Goal: Task Accomplishment & Management: Manage account settings

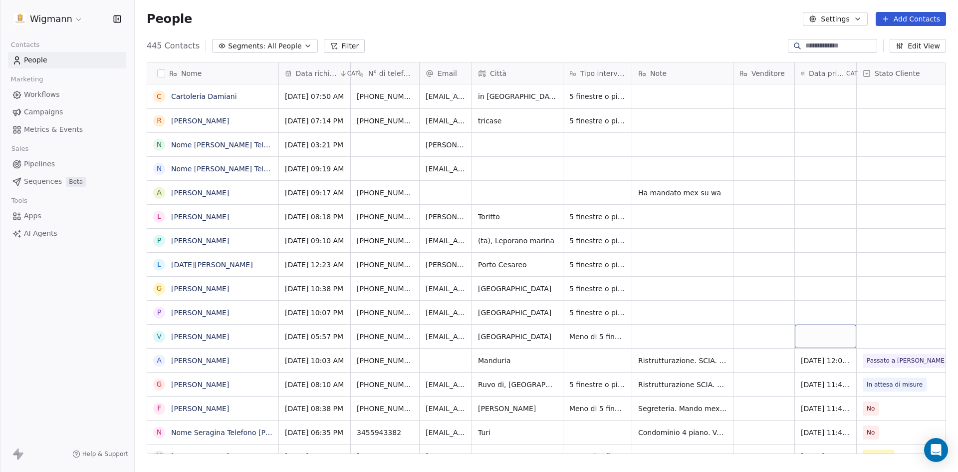
click at [817, 334] on div "grid" at bounding box center [825, 335] width 61 height 23
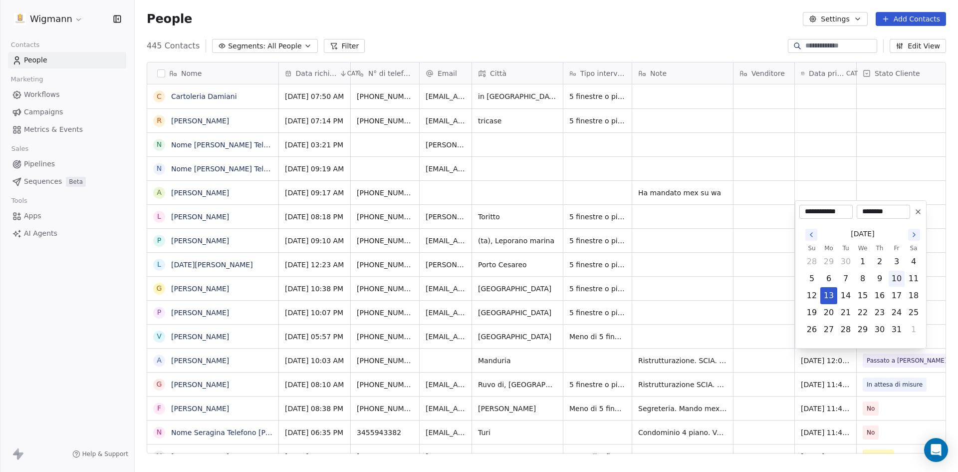
click at [899, 279] on button "10" at bounding box center [897, 278] width 16 height 16
type input "**********"
click at [765, 330] on html "Wigmann Contacts People Marketing Workflows Campaigns Metrics & Events Sales Pi…" at bounding box center [479, 236] width 958 height 472
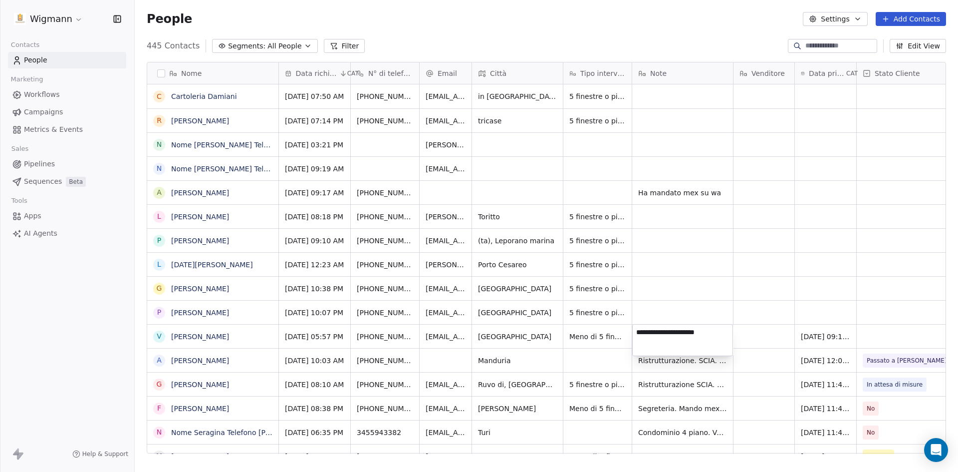
type textarea "**********"
click at [878, 330] on html "Wigmann Contacts People Marketing Workflows Campaigns Metrics & Events Sales Pi…" at bounding box center [479, 236] width 958 height 472
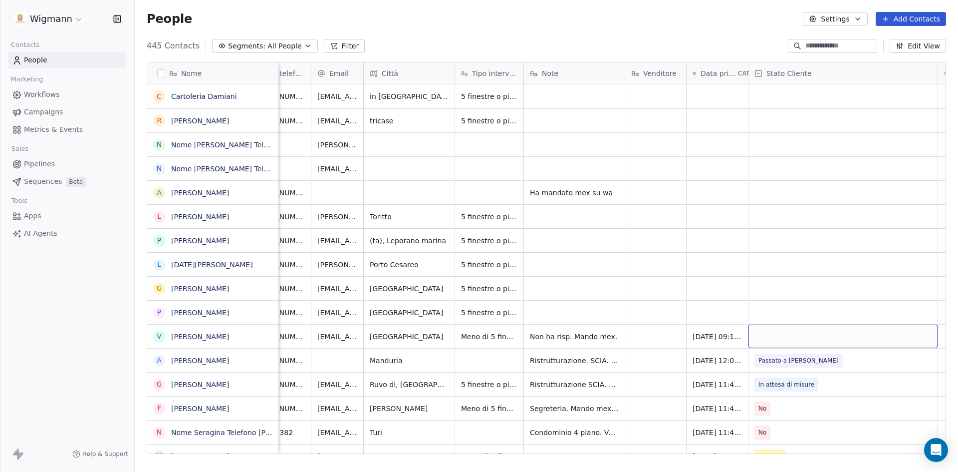
click at [802, 330] on div "grid" at bounding box center [842, 335] width 189 height 23
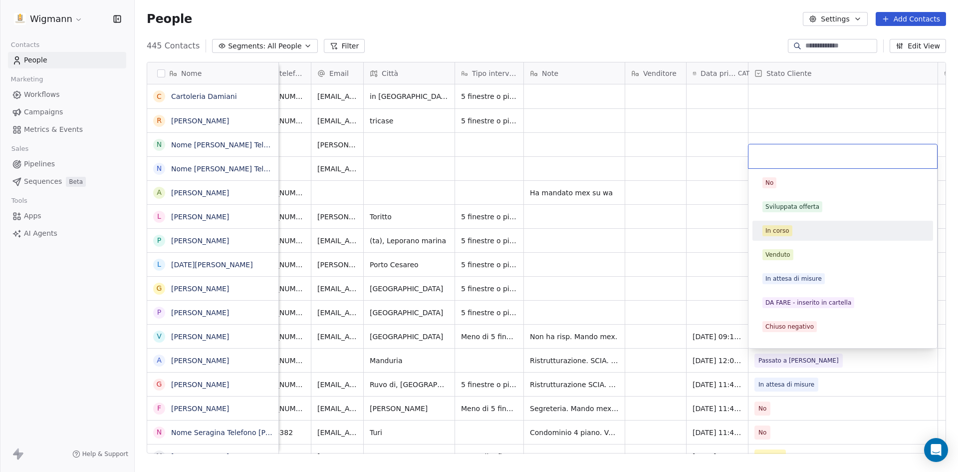
click at [783, 231] on div "In corso" at bounding box center [777, 230] width 24 height 9
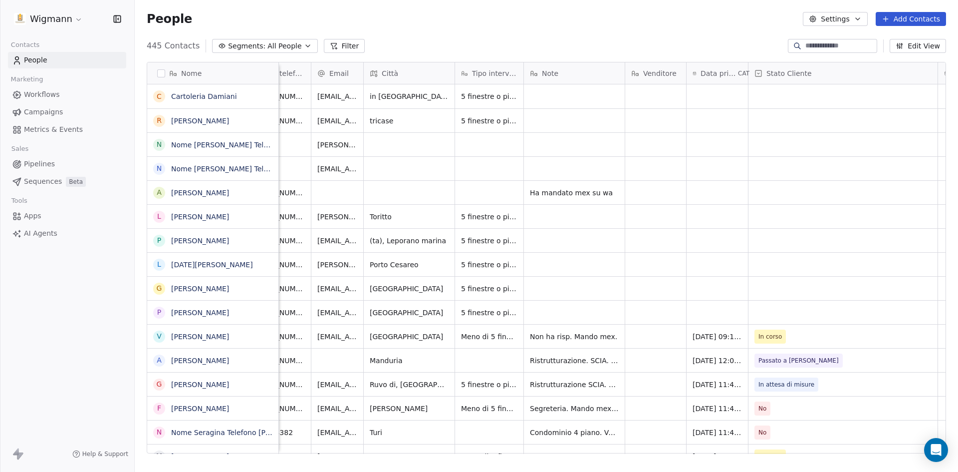
scroll to position [0, 0]
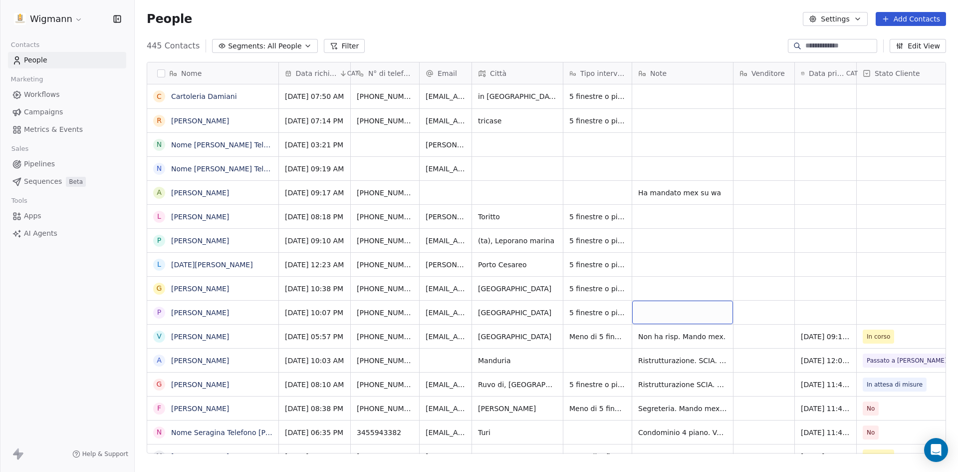
click at [685, 311] on div "grid" at bounding box center [682, 311] width 101 height 23
type textarea "*"
type textarea "**********"
click at [831, 314] on html "Wigmann Contacts People Marketing Workflows Campaigns Metrics & Events Sales Pi…" at bounding box center [479, 236] width 958 height 472
click at [827, 307] on div "grid" at bounding box center [825, 311] width 61 height 23
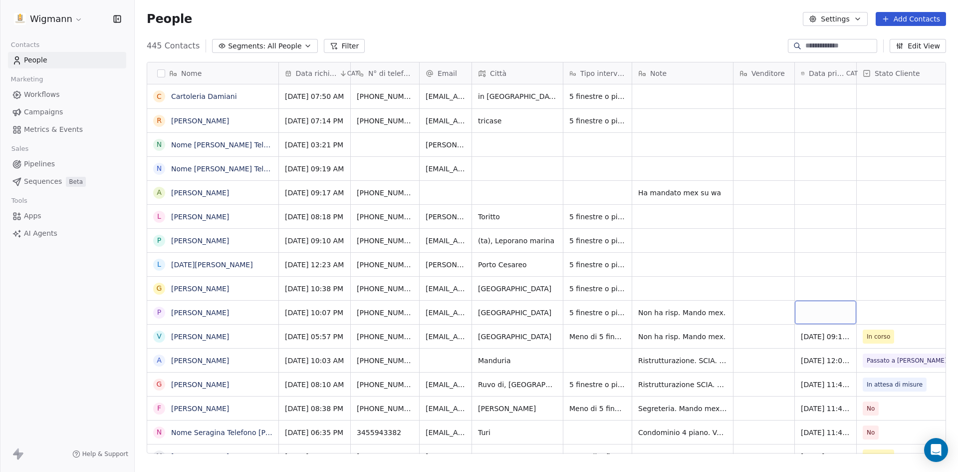
click at [827, 307] on div "grid" at bounding box center [825, 311] width 61 height 23
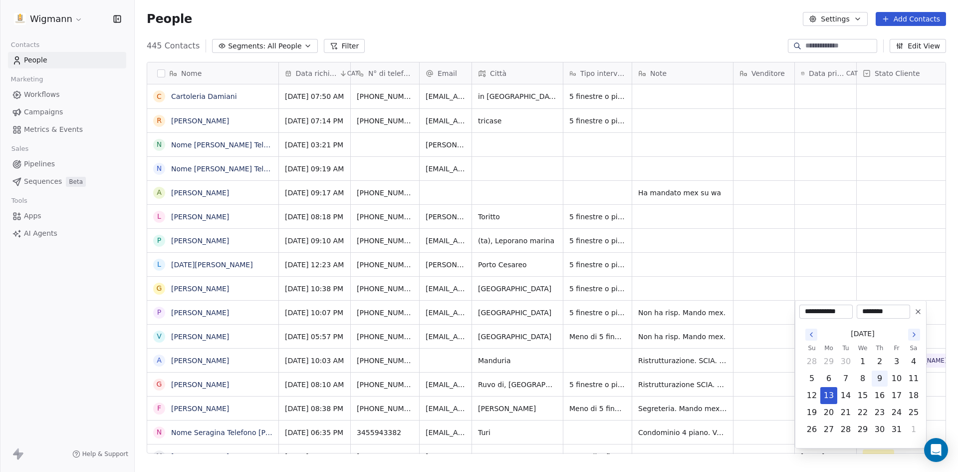
click at [896, 377] on button "10" at bounding box center [897, 378] width 16 height 16
type input "**********"
click at [776, 356] on html "Wigmann Contacts People Marketing Workflows Campaigns Metrics & Events Sales Pi…" at bounding box center [479, 236] width 958 height 472
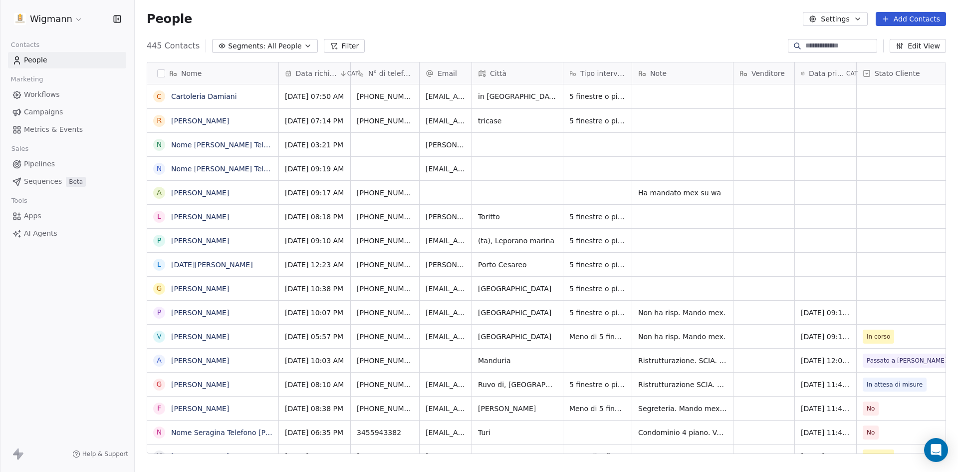
scroll to position [0, 108]
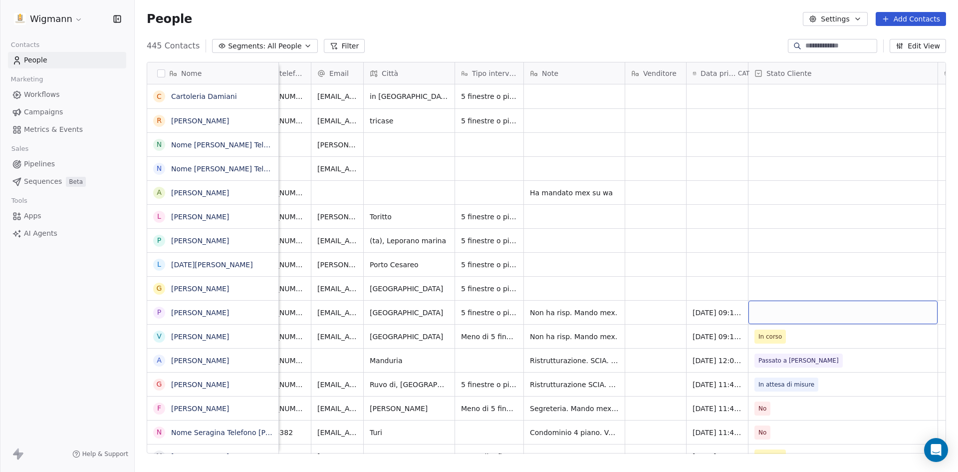
click at [896, 311] on div "grid" at bounding box center [842, 311] width 189 height 23
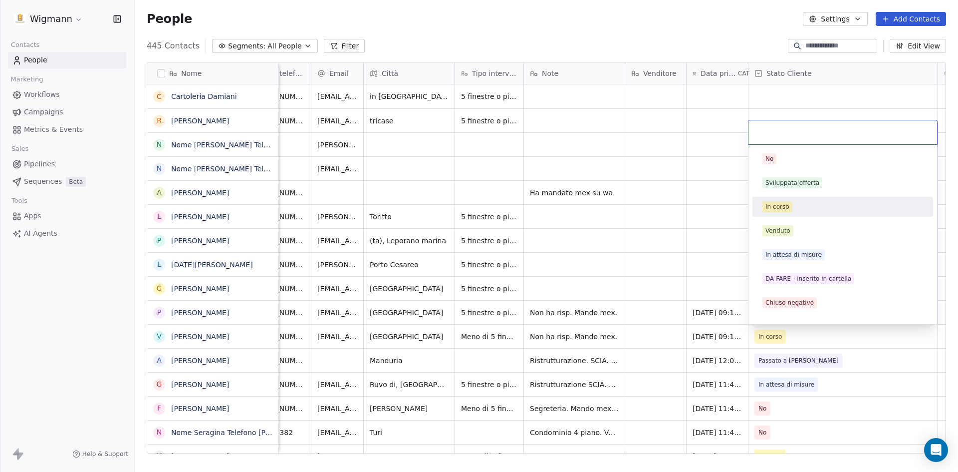
click at [769, 207] on div "In corso" at bounding box center [777, 206] width 24 height 9
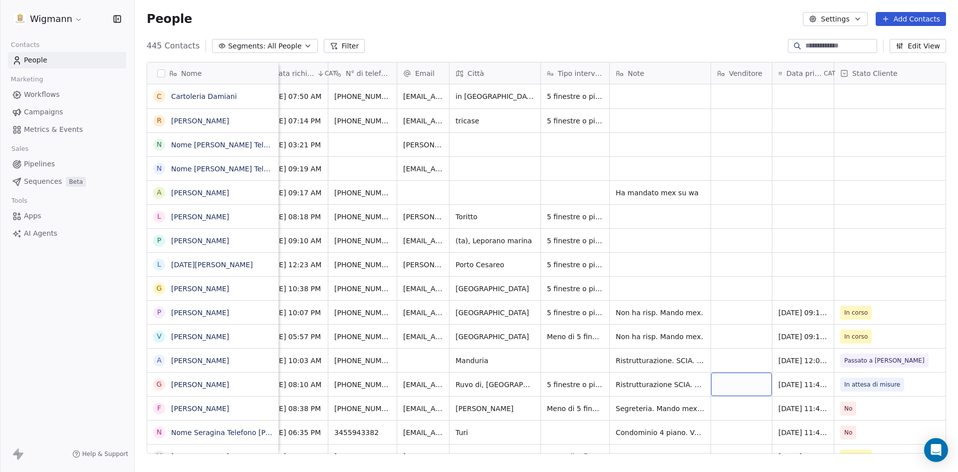
scroll to position [0, 0]
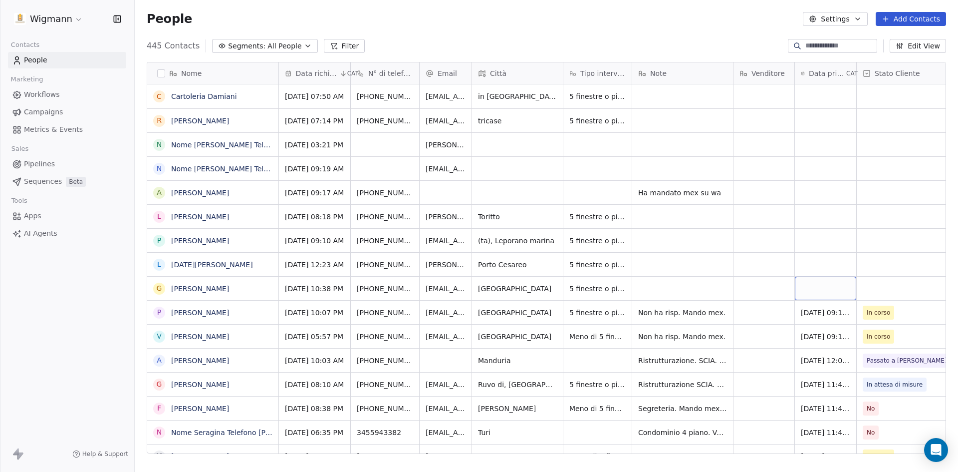
click at [811, 285] on div "grid" at bounding box center [825, 287] width 61 height 23
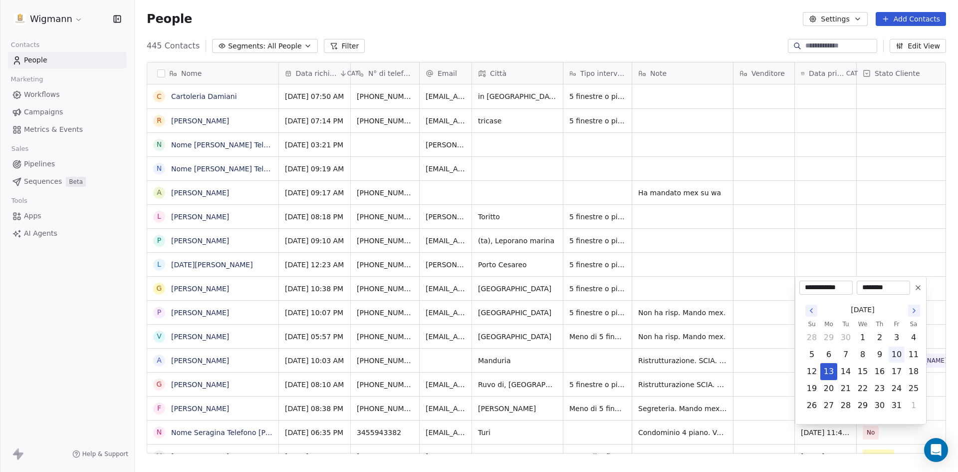
click at [893, 354] on button "10" at bounding box center [897, 354] width 16 height 16
type input "**********"
click at [765, 326] on html "Wigmann Contacts People Marketing Workflows Campaigns Metrics & Events Sales Pi…" at bounding box center [479, 236] width 958 height 472
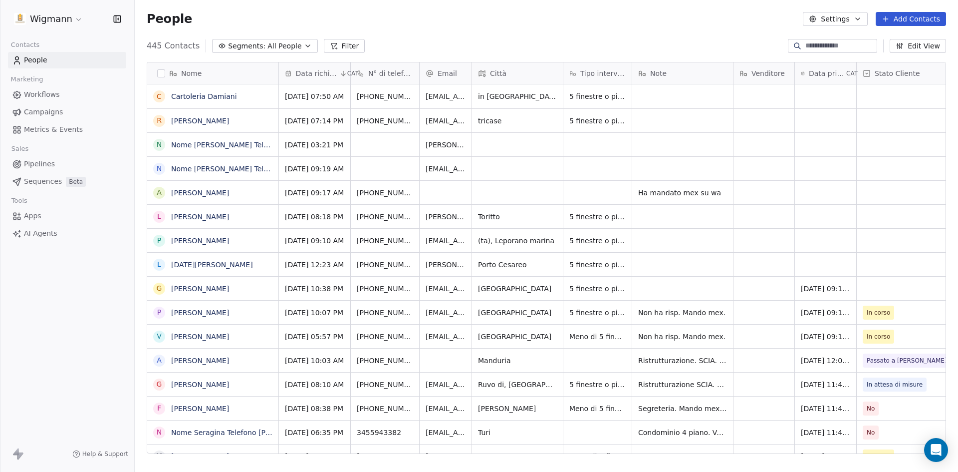
scroll to position [0, 108]
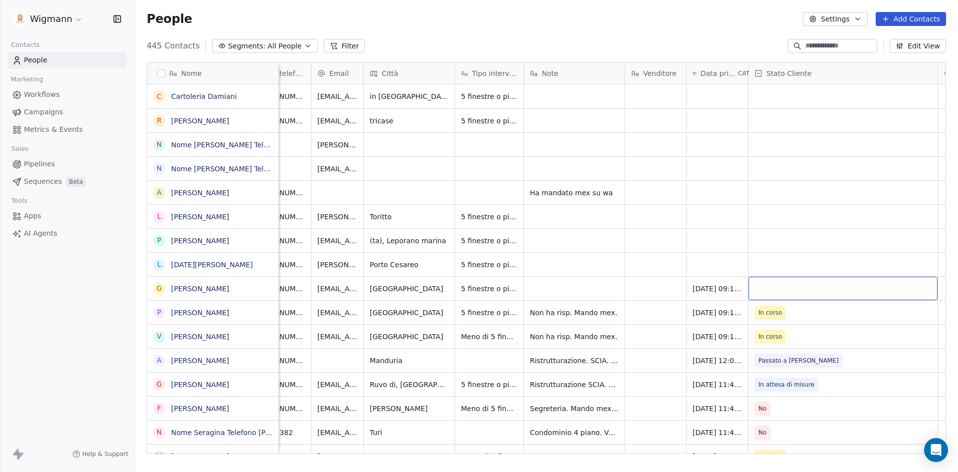
click at [879, 285] on div "grid" at bounding box center [842, 287] width 189 height 23
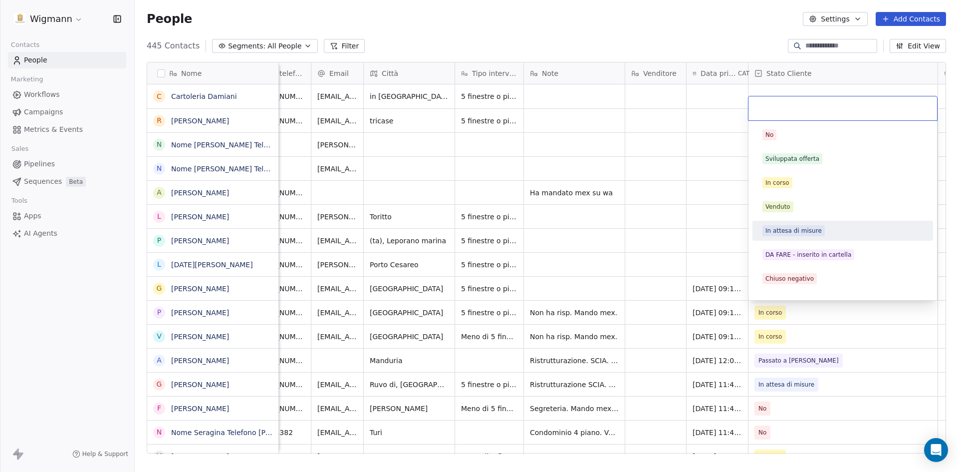
click at [802, 233] on div "In attesa di misure" at bounding box center [793, 230] width 56 height 9
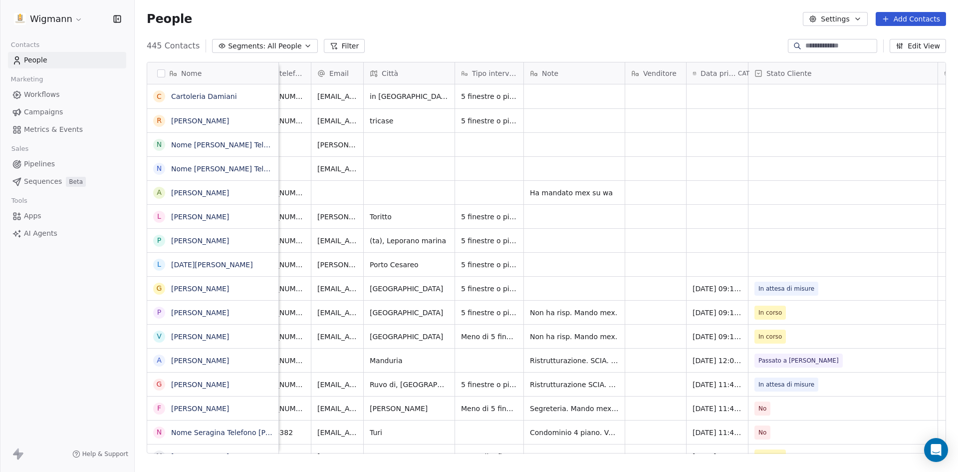
scroll to position [0, 0]
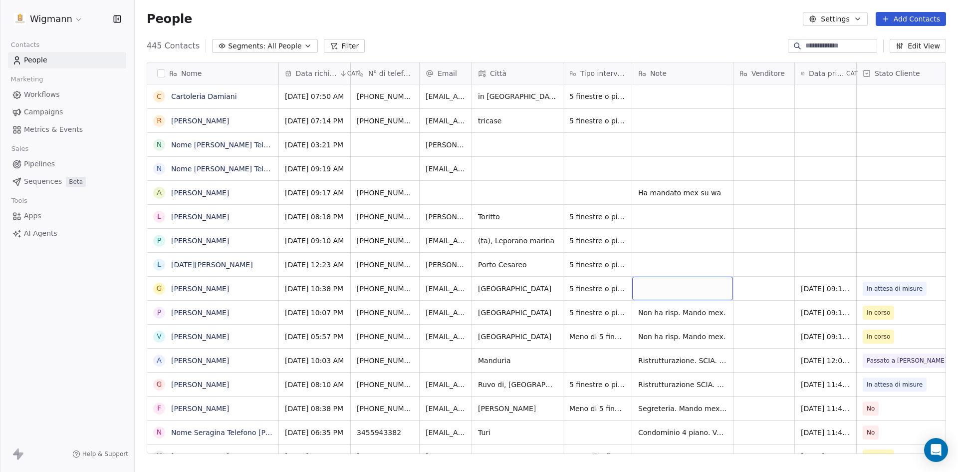
click at [681, 284] on div "grid" at bounding box center [682, 287] width 101 height 23
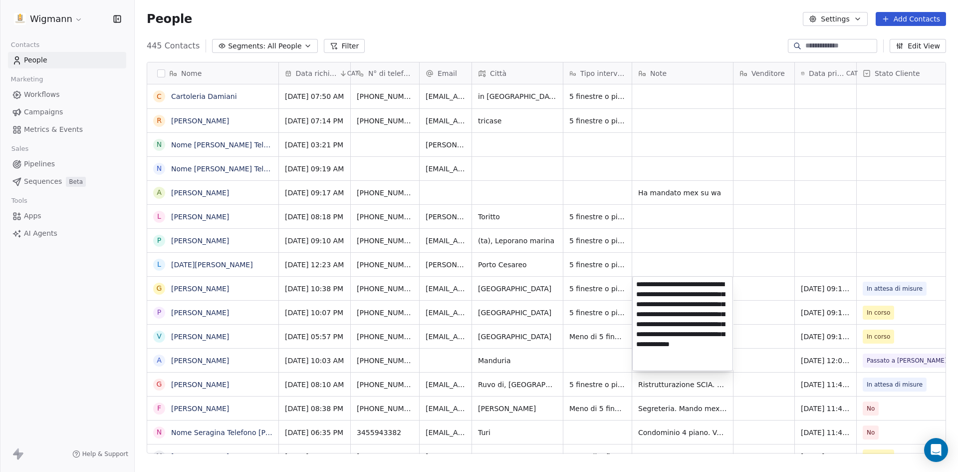
type textarea "**********"
click at [770, 303] on html "Wigmann Contacts People Marketing Workflows Campaigns Metrics & Events Sales Pi…" at bounding box center [479, 236] width 958 height 472
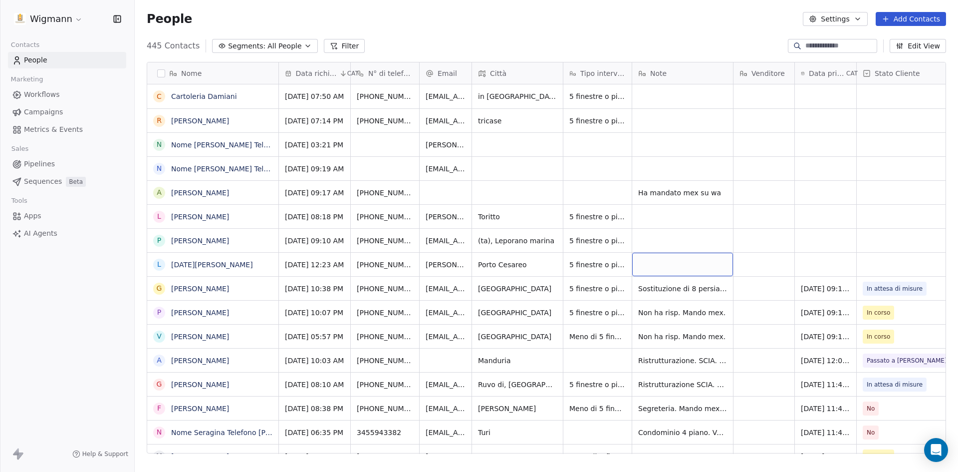
click at [687, 266] on div "grid" at bounding box center [682, 263] width 101 height 23
type textarea "**********"
click at [833, 258] on html "Wigmann Contacts People Marketing Workflows Campaigns Metrics & Events Sales Pi…" at bounding box center [479, 236] width 958 height 472
click at [830, 265] on div "grid" at bounding box center [825, 263] width 61 height 23
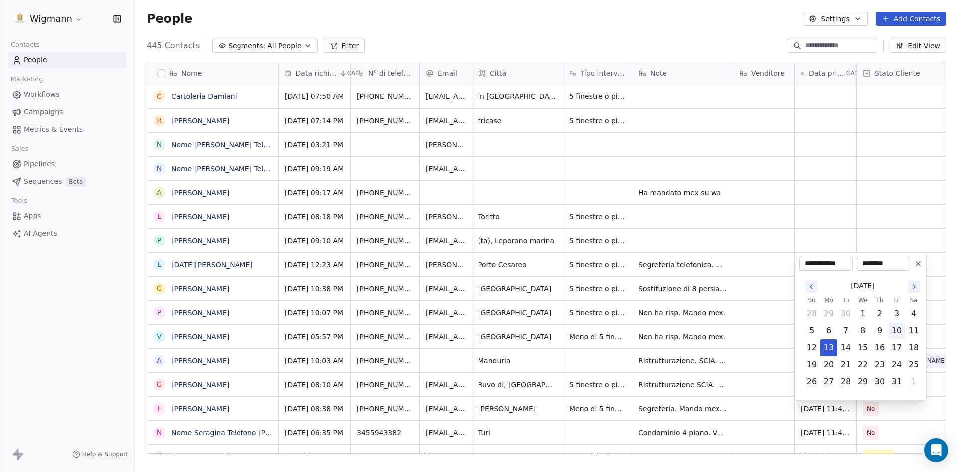
click at [892, 332] on button "10" at bounding box center [897, 330] width 16 height 16
type input "**********"
click at [774, 301] on html "Wigmann Contacts People Marketing Workflows Campaigns Metrics & Events Sales Pi…" at bounding box center [479, 236] width 958 height 472
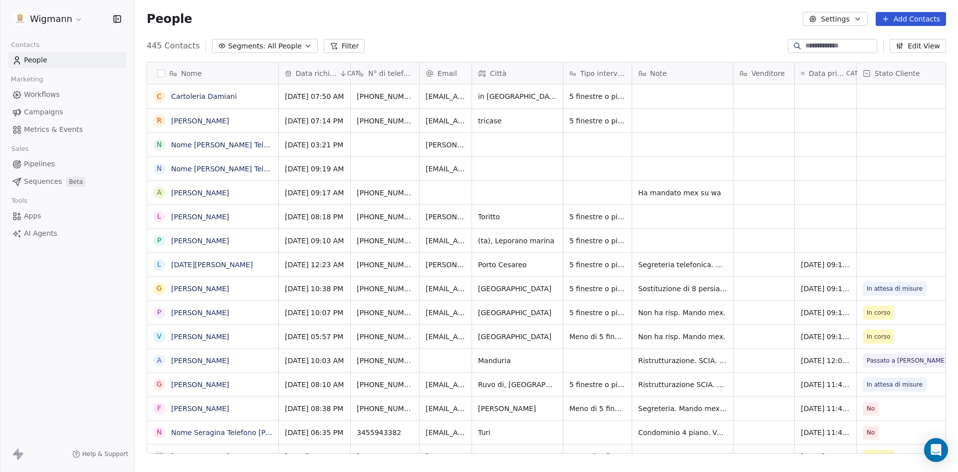
scroll to position [0, 108]
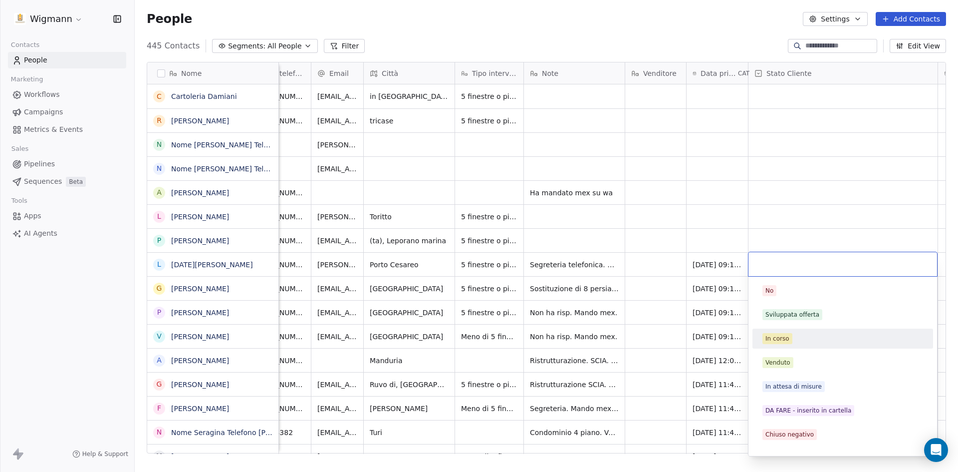
click at [778, 342] on div "In corso" at bounding box center [777, 338] width 24 height 9
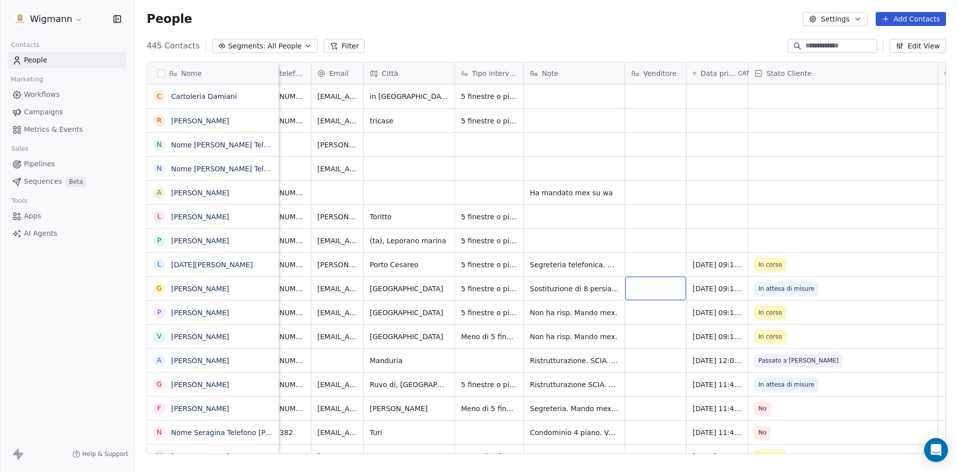
scroll to position [0, 0]
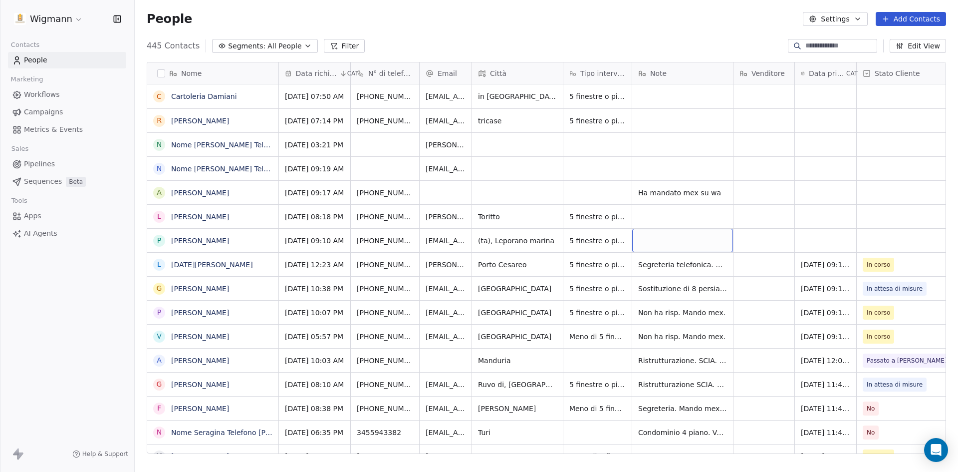
click at [649, 243] on div "grid" at bounding box center [682, 240] width 101 height 23
drag, startPoint x: 705, startPoint y: 248, endPoint x: 567, endPoint y: 215, distance: 141.3
click at [567, 215] on html "Wigmann Contacts People Marketing Workflows Campaigns Metrics & Events Sales Pi…" at bounding box center [479, 236] width 958 height 472
type textarea "*"
click at [757, 233] on html "Wigmann Contacts People Marketing Workflows Campaigns Metrics & Events Sales Pi…" at bounding box center [479, 236] width 958 height 472
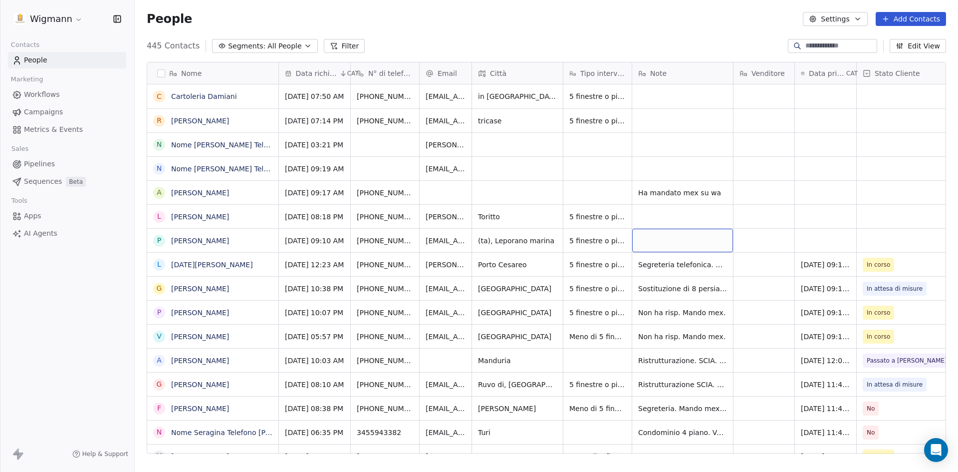
click at [688, 242] on div "grid" at bounding box center [682, 240] width 101 height 23
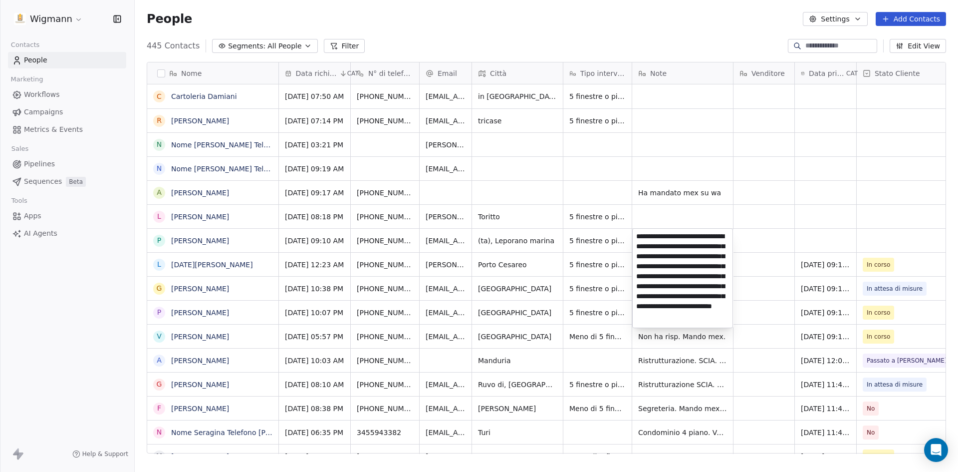
scroll to position [23, 0]
type textarea "**********"
click at [770, 294] on html "Wigmann Contacts People Marketing Workflows Campaigns Metrics & Events Sales Pi…" at bounding box center [479, 236] width 958 height 472
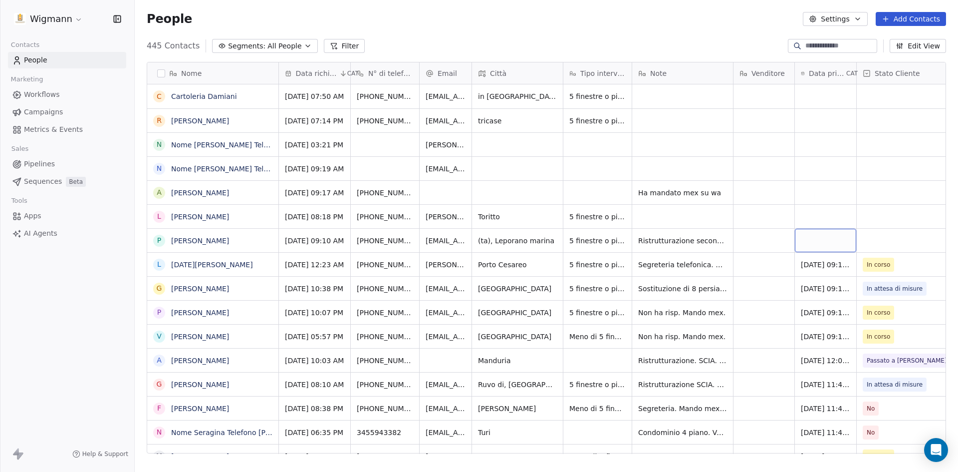
click at [825, 240] on div "grid" at bounding box center [825, 240] width 61 height 23
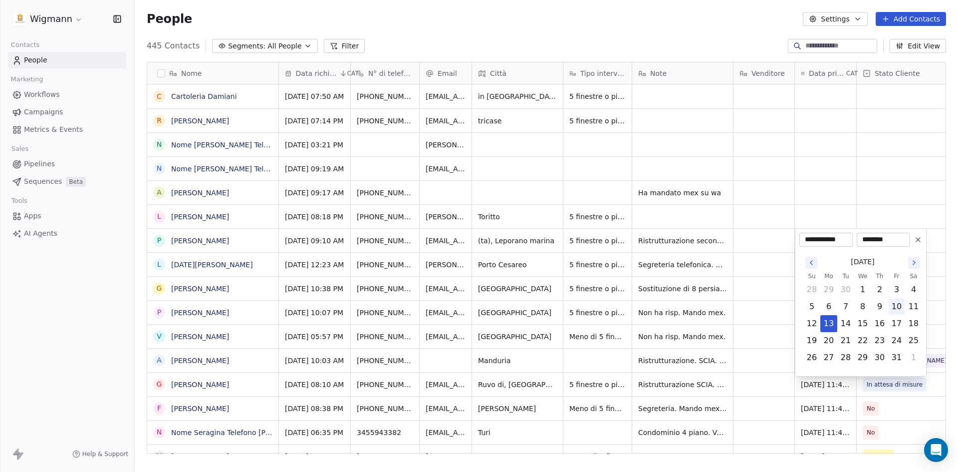
click at [894, 303] on button "10" at bounding box center [897, 306] width 16 height 16
type input "**********"
click at [771, 314] on html "Wigmann Contacts People Marketing Workflows Campaigns Metrics & Events Sales Pi…" at bounding box center [479, 236] width 958 height 472
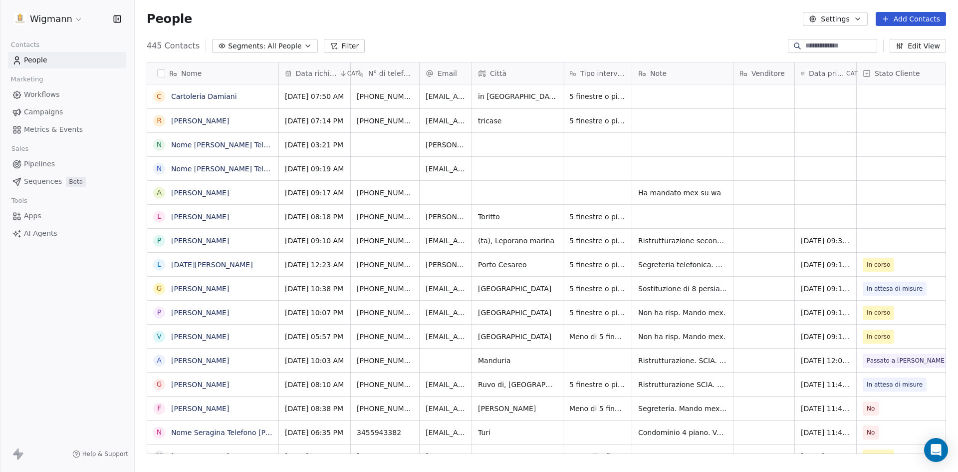
scroll to position [0, 108]
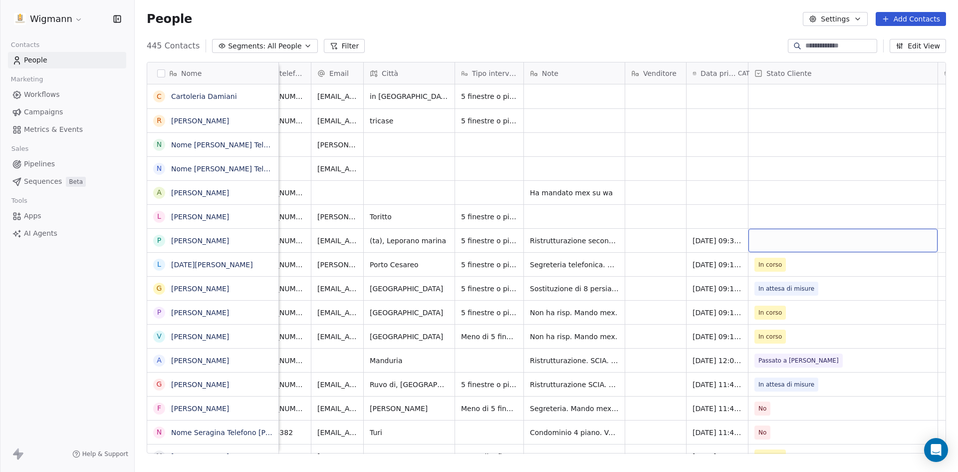
click at [880, 236] on div "grid" at bounding box center [842, 240] width 189 height 23
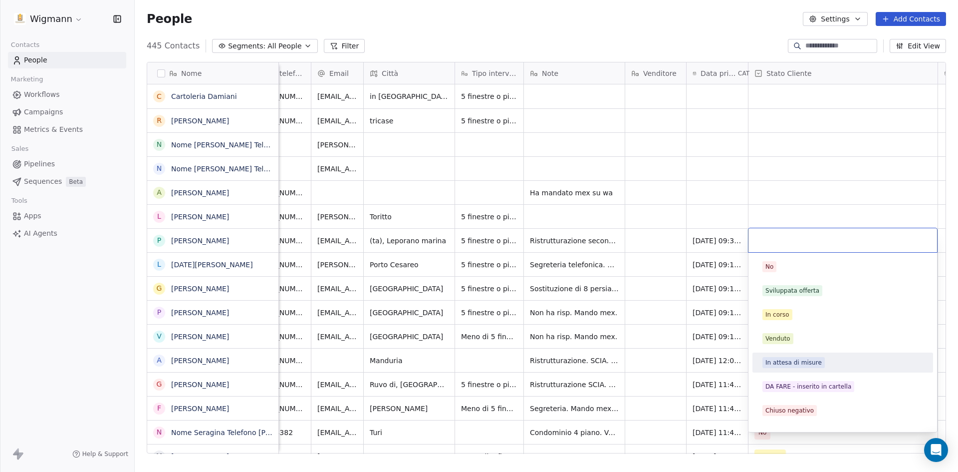
click at [787, 356] on div "In attesa di misure" at bounding box center [842, 362] width 173 height 16
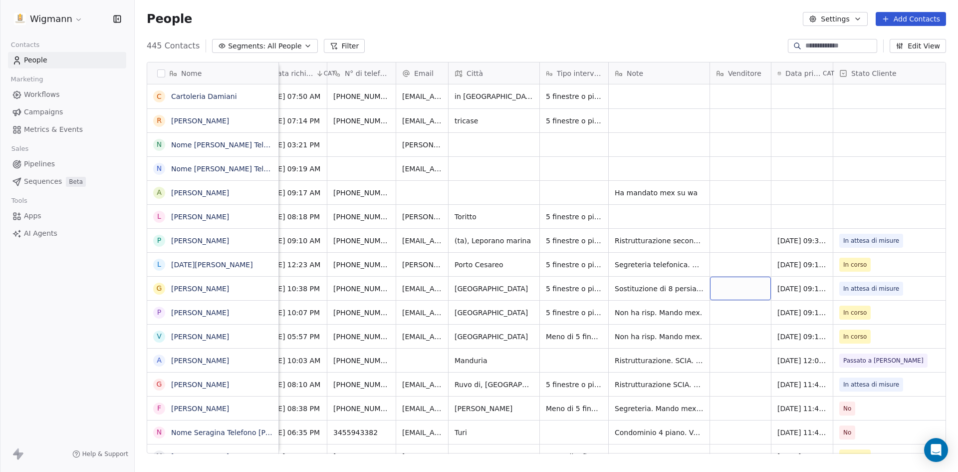
scroll to position [0, 0]
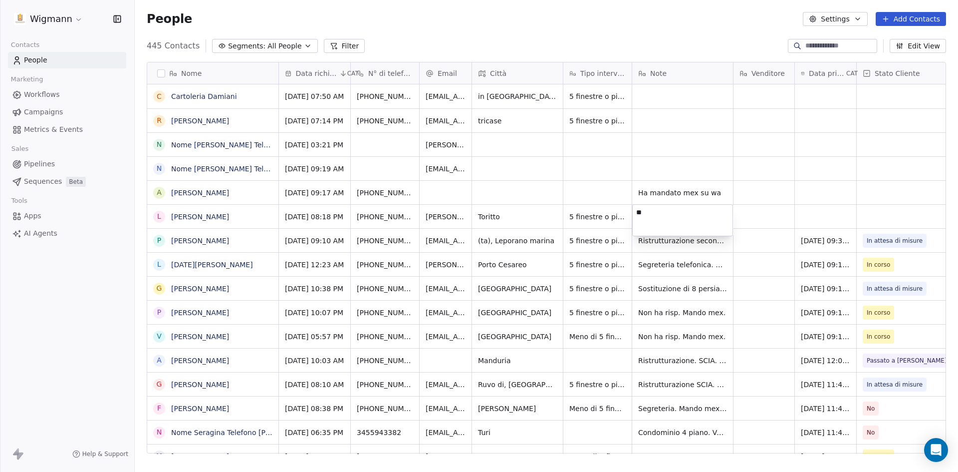
type textarea "*"
type textarea "**********"
click at [811, 214] on html "Wigmann Contacts People Marketing Workflows Campaigns Metrics & Events Sales Pi…" at bounding box center [479, 236] width 958 height 472
click at [822, 217] on div "grid" at bounding box center [825, 216] width 61 height 23
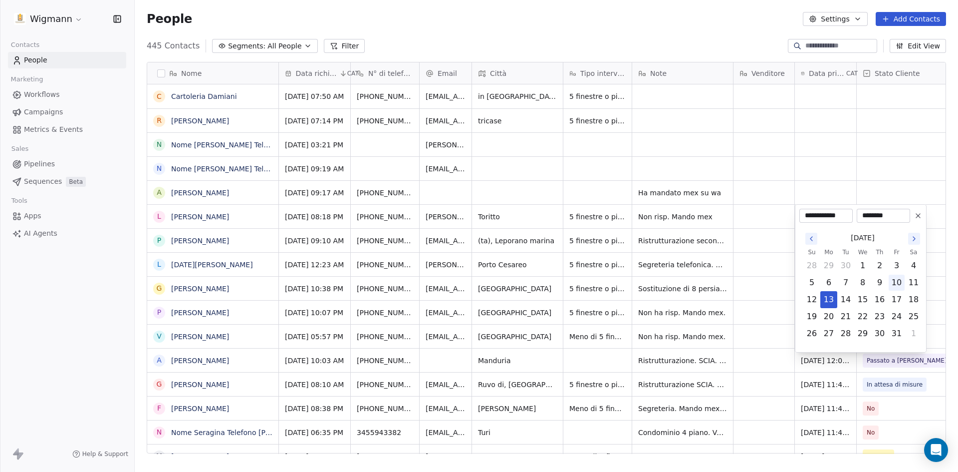
click at [895, 280] on button "10" at bounding box center [897, 282] width 16 height 16
type input "**********"
click at [768, 252] on html "Wigmann Contacts People Marketing Workflows Campaigns Metrics & Events Sales Pi…" at bounding box center [479, 236] width 958 height 472
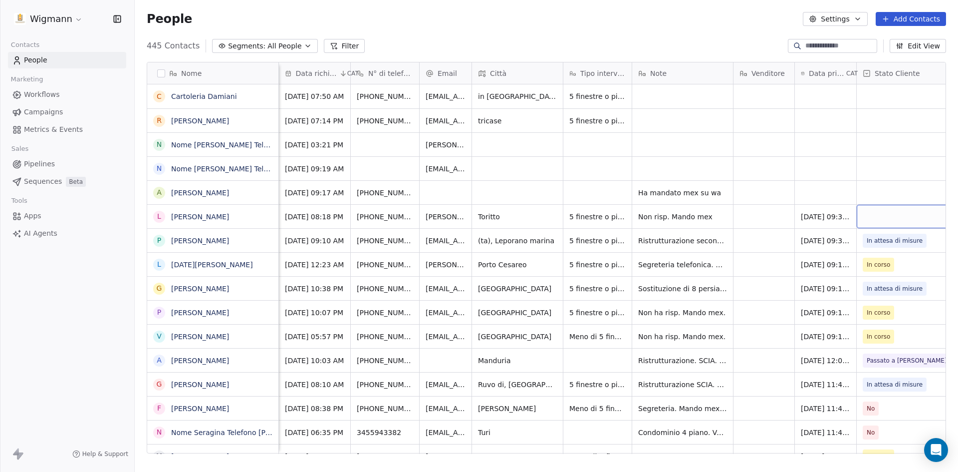
scroll to position [0, 108]
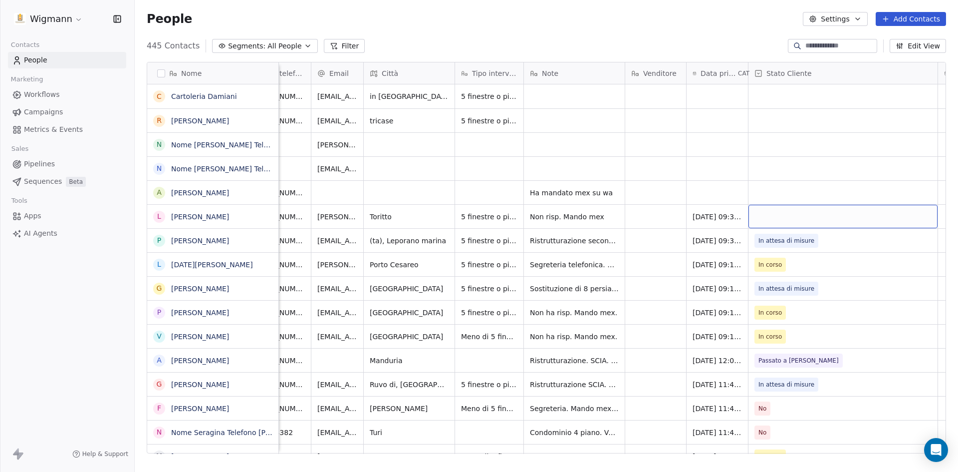
click at [877, 215] on div "grid" at bounding box center [842, 216] width 189 height 23
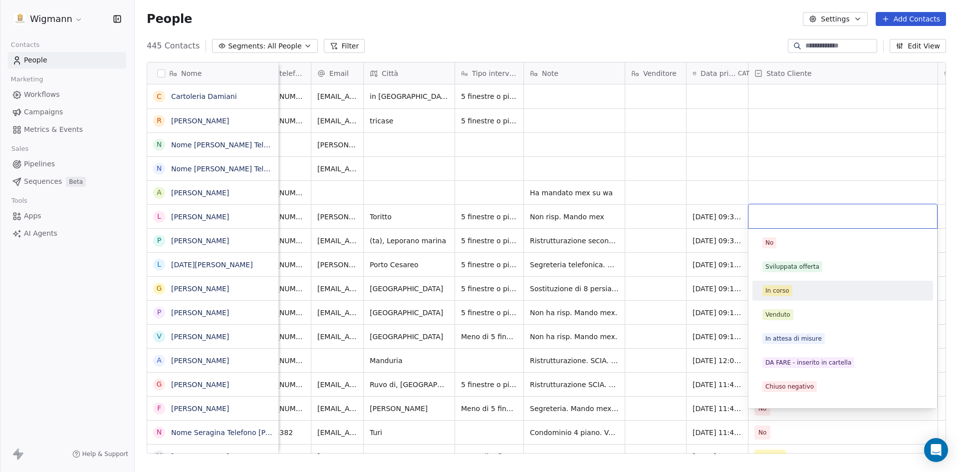
click at [773, 289] on div "In corso" at bounding box center [777, 290] width 24 height 9
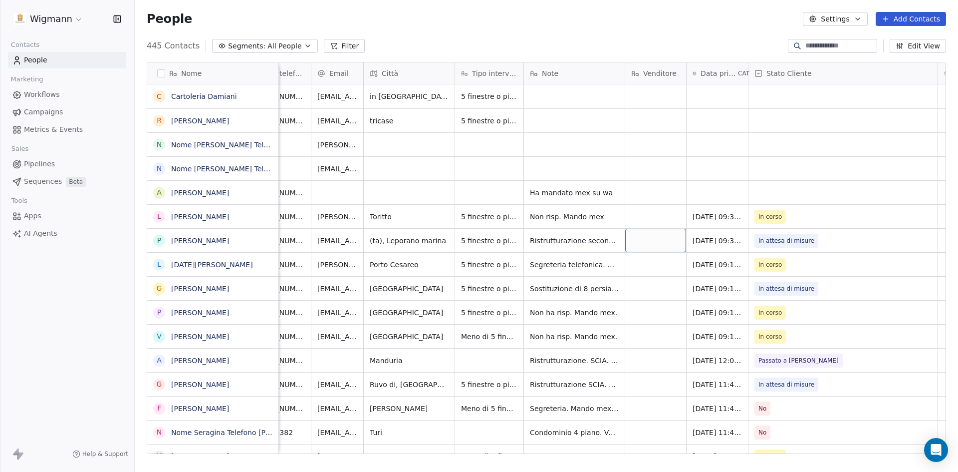
scroll to position [0, 0]
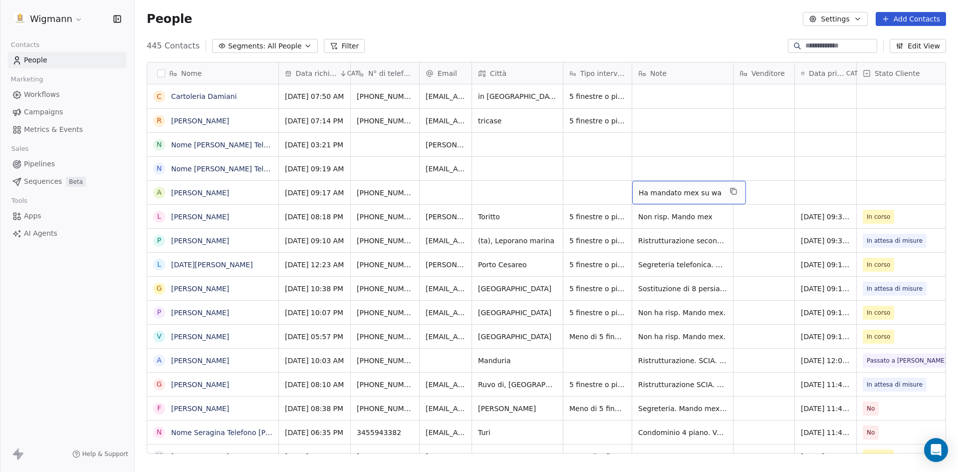
click at [686, 194] on span "Ha mandato mex su wa" at bounding box center [680, 193] width 83 height 10
drag, startPoint x: 714, startPoint y: 191, endPoint x: 453, endPoint y: 196, distance: 261.0
click at [476, 201] on html "Wigmann Contacts People Marketing Workflows Campaigns Metrics & Events Sales Pi…" at bounding box center [479, 236] width 958 height 472
type textarea "*"
click at [818, 179] on html "Wigmann Contacts People Marketing Workflows Campaigns Metrics & Events Sales Pi…" at bounding box center [479, 236] width 958 height 472
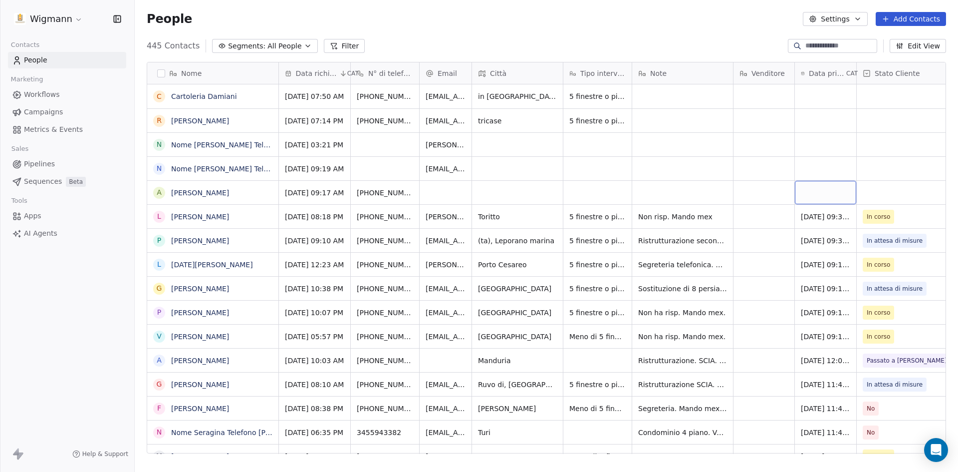
click at [812, 189] on div "grid" at bounding box center [825, 192] width 61 height 23
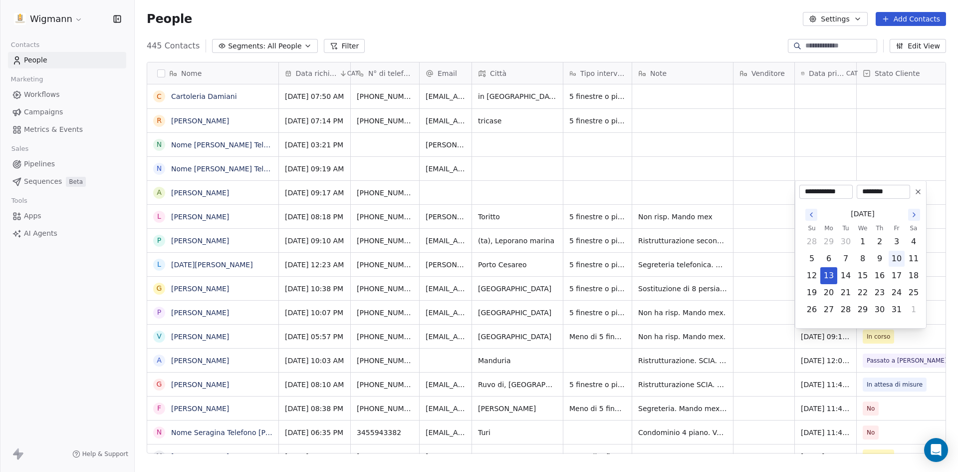
click at [895, 255] on button "10" at bounding box center [897, 258] width 16 height 16
type input "**********"
click at [774, 236] on html "Wigmann Contacts People Marketing Workflows Campaigns Metrics & Events Sales Pi…" at bounding box center [479, 236] width 958 height 472
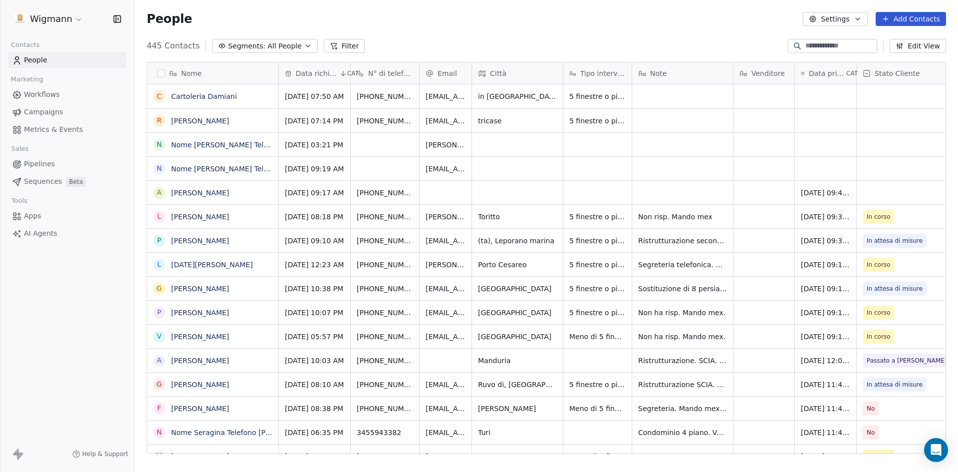
scroll to position [0, 108]
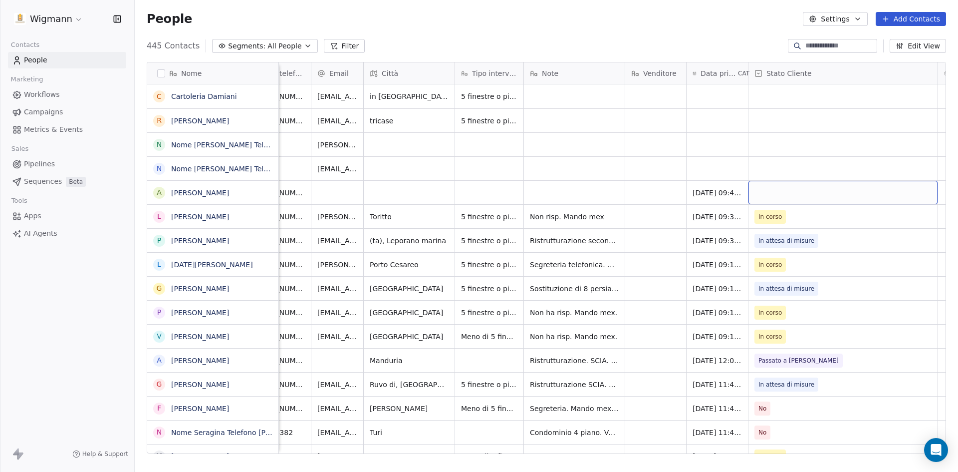
click at [789, 194] on div "grid" at bounding box center [842, 192] width 189 height 23
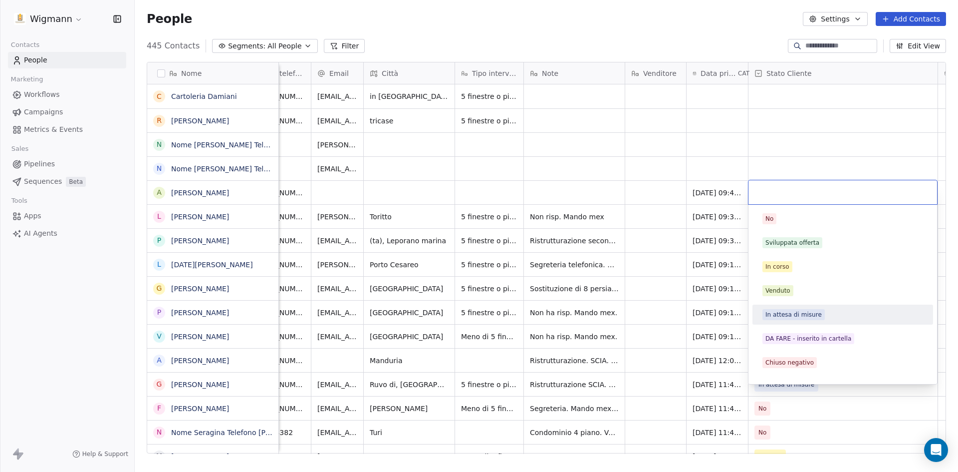
click at [785, 320] on div "In attesa di misure" at bounding box center [842, 314] width 173 height 16
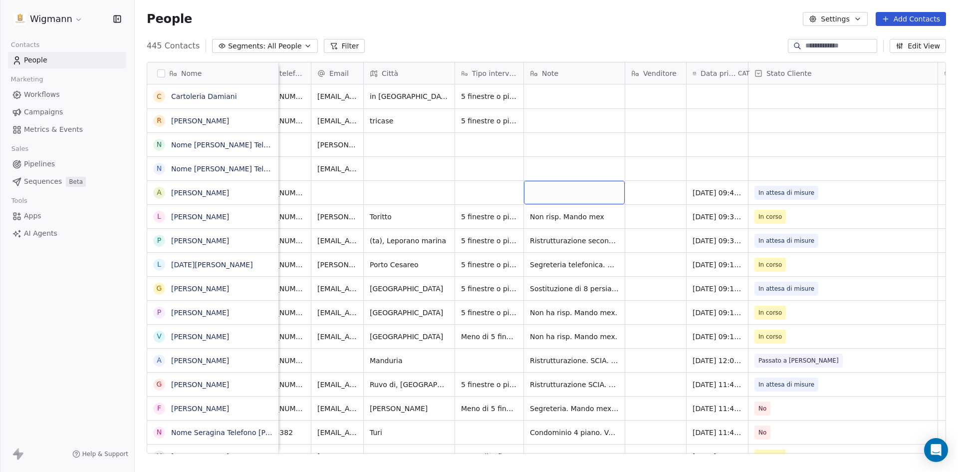
click at [585, 195] on div "grid" at bounding box center [574, 192] width 101 height 23
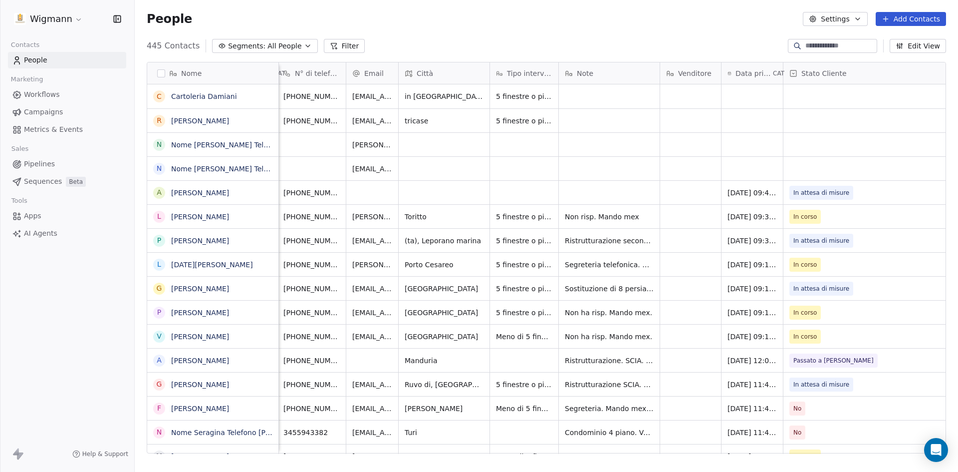
scroll to position [0, 0]
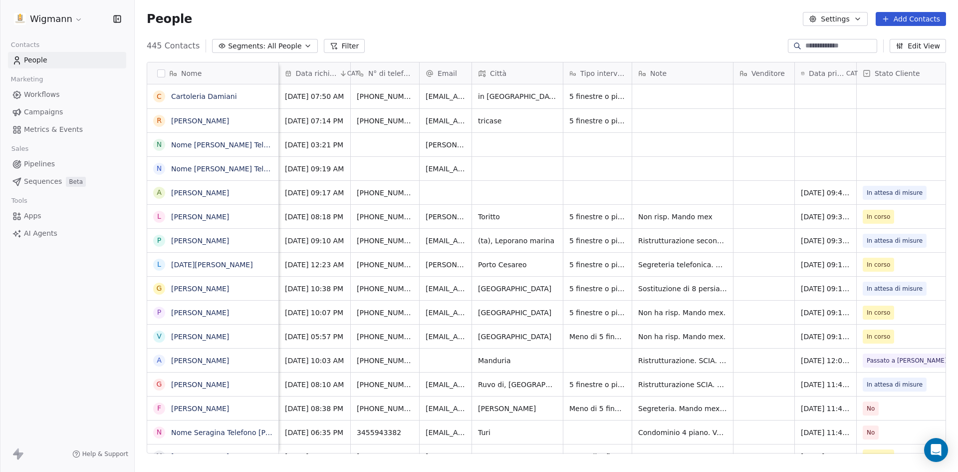
drag, startPoint x: 445, startPoint y: 450, endPoint x: 322, endPoint y: 443, distance: 122.5
click at [322, 444] on html "Wigmann Contacts People Marketing Workflows Campaigns Metrics & Events Sales Pi…" at bounding box center [479, 236] width 958 height 472
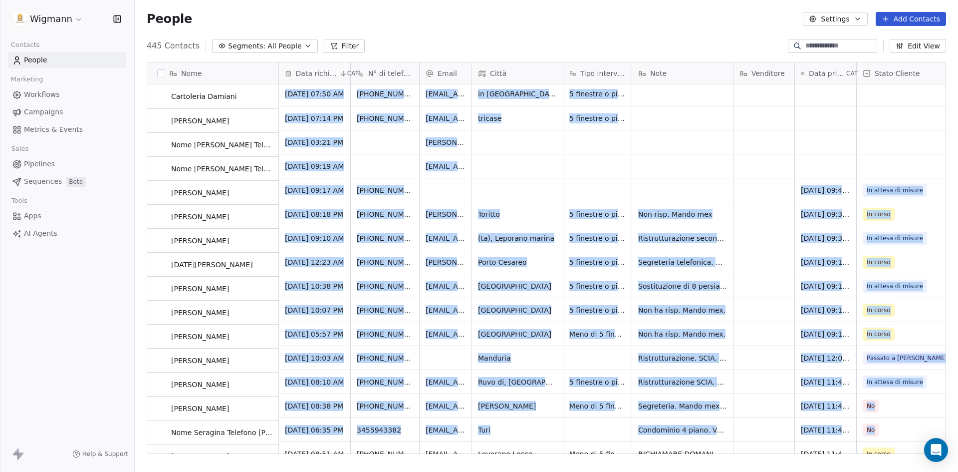
scroll to position [2, 0]
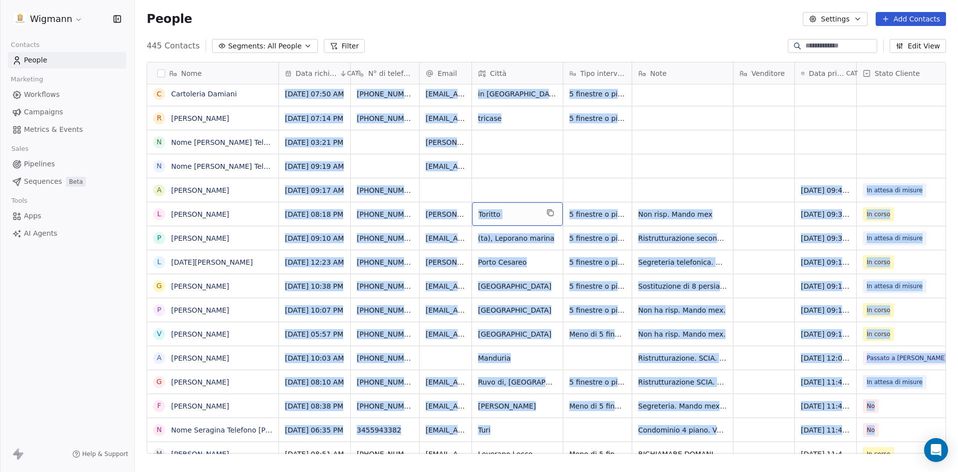
click at [483, 209] on span "Toritto" at bounding box center [508, 214] width 60 height 10
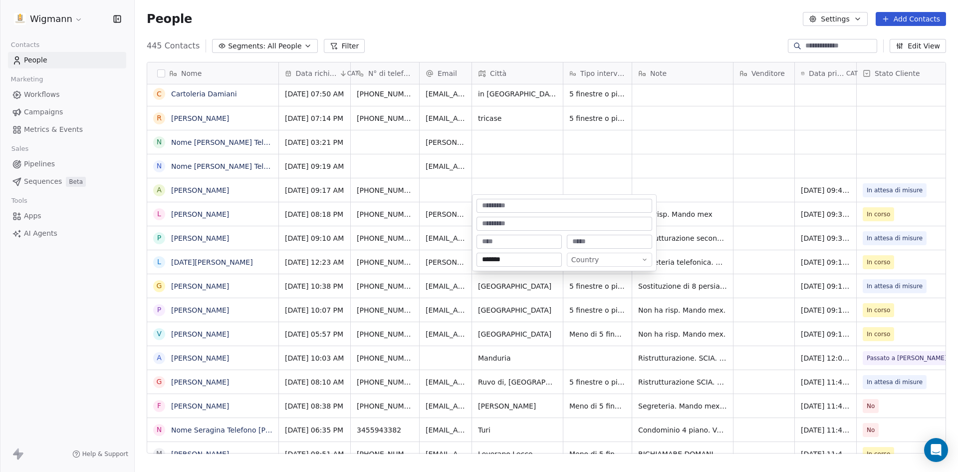
click at [490, 177] on html "Wigmann Contacts People Marketing Workflows Campaigns Metrics & Events Sales Pi…" at bounding box center [479, 236] width 958 height 472
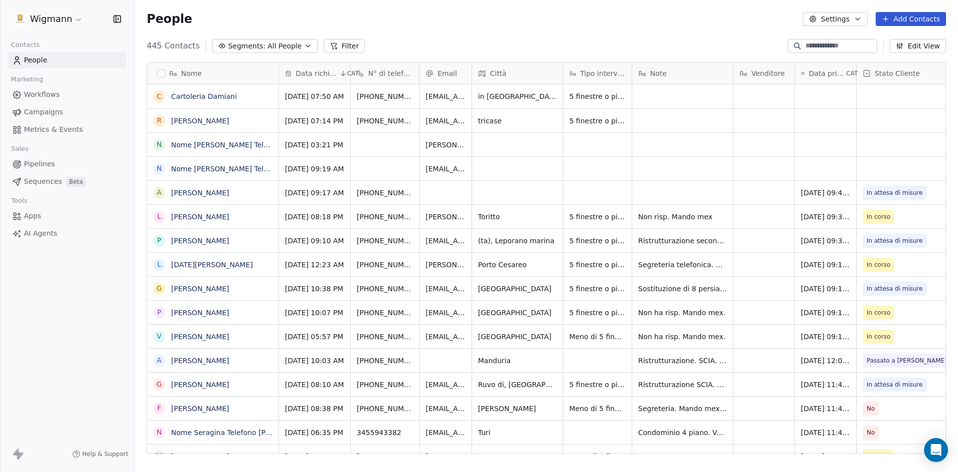
scroll to position [407, 816]
click at [499, 196] on div "grid" at bounding box center [517, 192] width 91 height 23
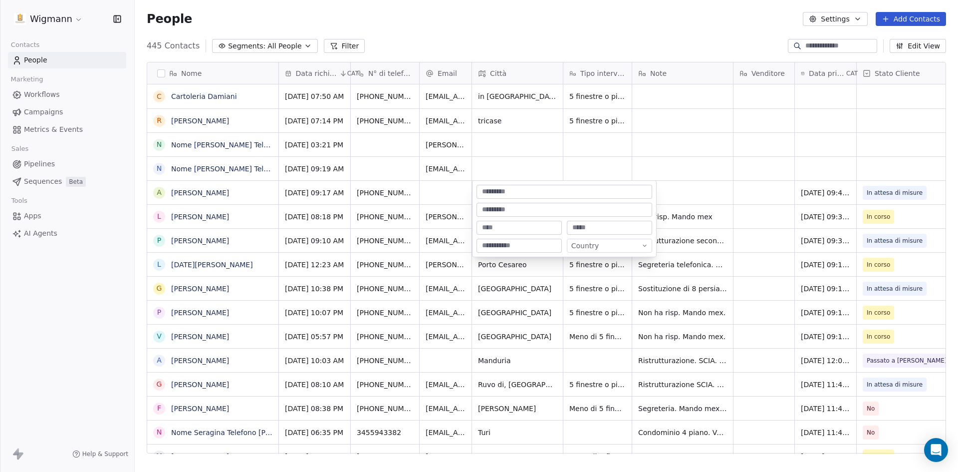
click at [486, 226] on input at bounding box center [518, 228] width 81 height 10
type input "*******"
click at [706, 192] on html "Wigmann Contacts People Marketing Workflows Campaigns Metrics & Events Sales Pi…" at bounding box center [479, 236] width 958 height 472
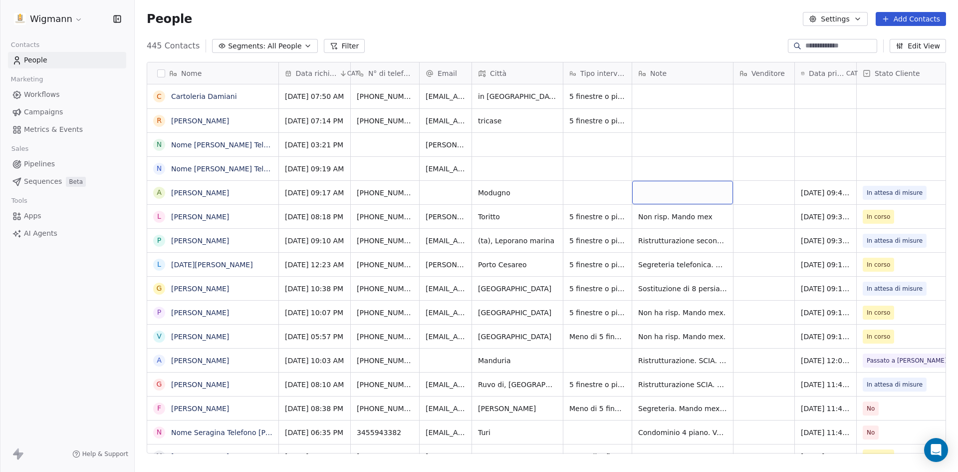
click at [679, 191] on div "grid" at bounding box center [682, 192] width 101 height 23
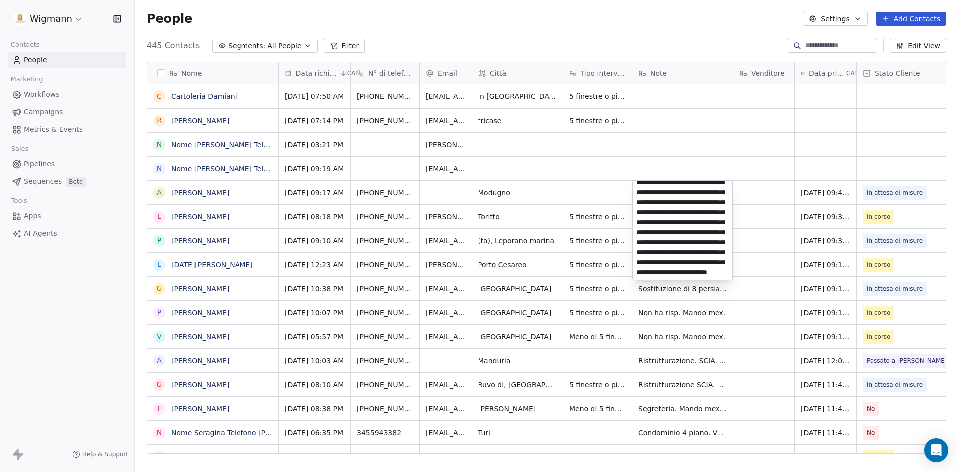
scroll to position [53, 0]
type textarea "**********"
click at [762, 239] on html "Wigmann Contacts People Marketing Workflows Campaigns Metrics & Events Sales Pi…" at bounding box center [479, 236] width 958 height 472
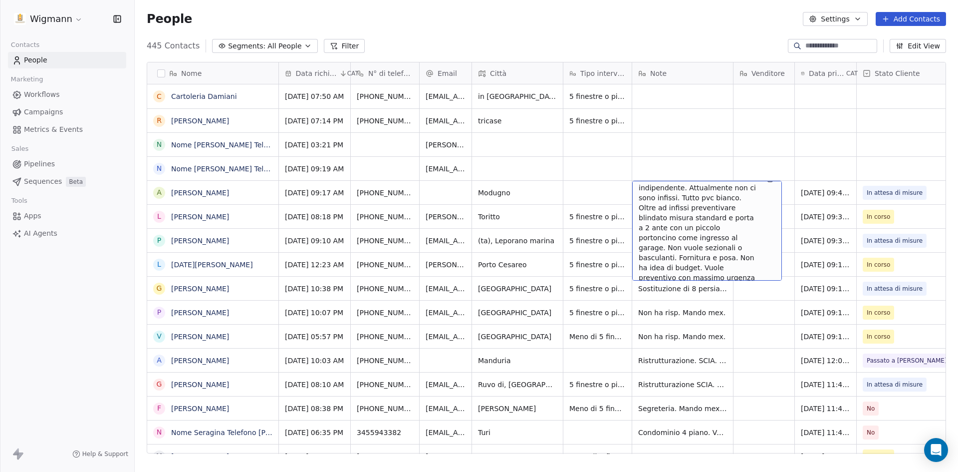
scroll to position [19, 0]
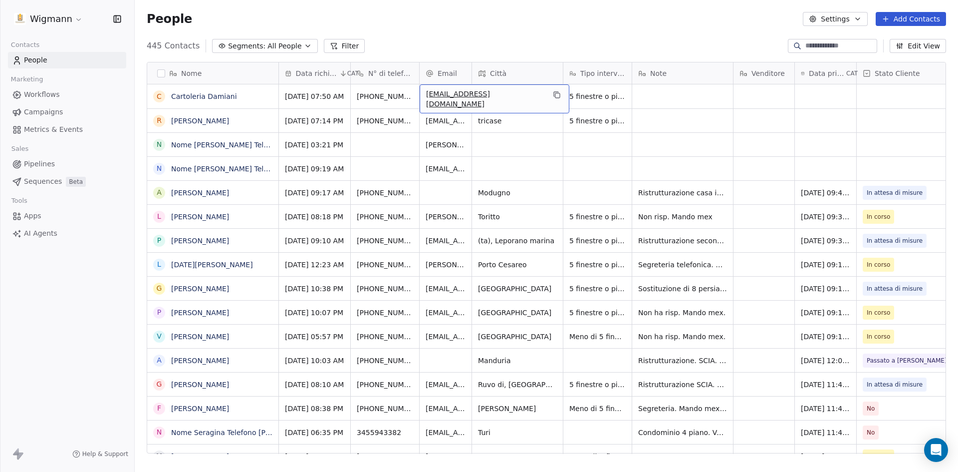
click at [500, 31] on div "People Settings Add Contacts" at bounding box center [546, 19] width 823 height 38
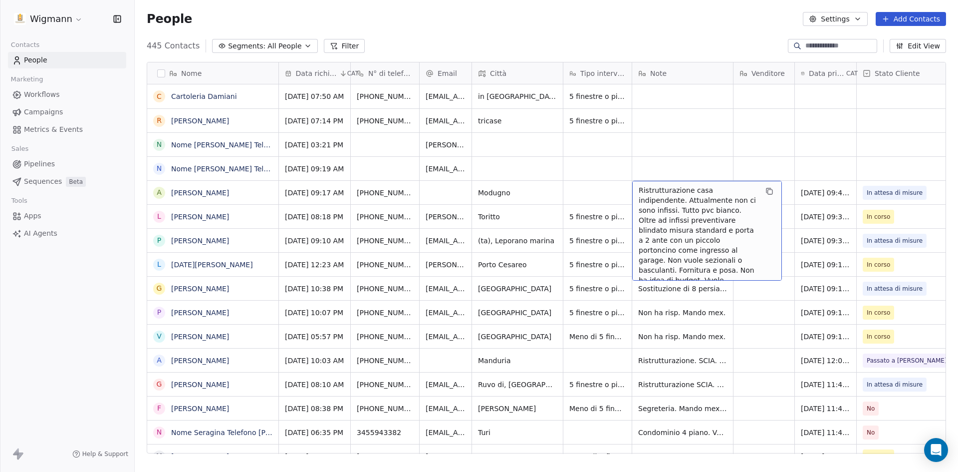
click at [669, 193] on span "Ristrutturazione casa indipendente. Attualmente non ci sono infissi. Tutto pvc …" at bounding box center [698, 245] width 119 height 120
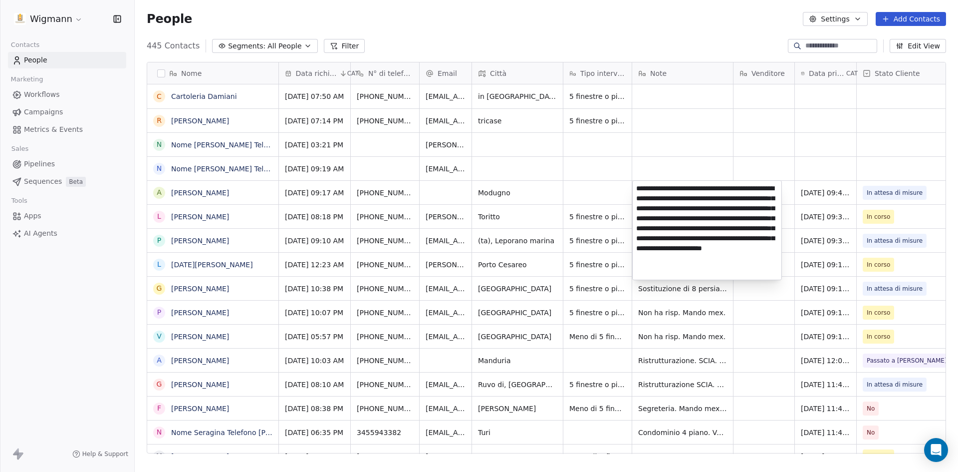
drag, startPoint x: 695, startPoint y: 227, endPoint x: 635, endPoint y: 227, distance: 60.4
click at [635, 227] on textarea "**********" at bounding box center [707, 230] width 149 height 99
type textarea "**********"
click at [586, 195] on html "Wigmann Contacts People Marketing Workflows Campaigns Metrics & Events Sales Pi…" at bounding box center [479, 236] width 958 height 472
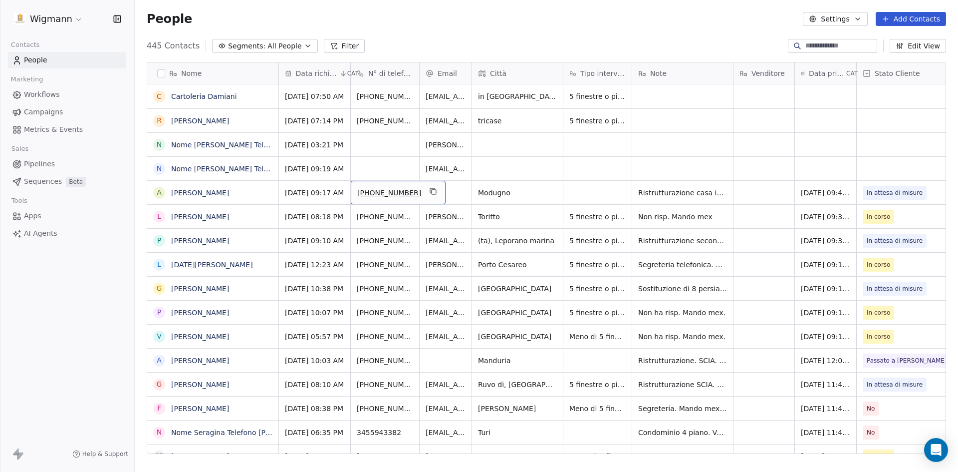
click at [381, 193] on span "[PHONE_NUMBER]" at bounding box center [389, 193] width 64 height 10
drag, startPoint x: 381, startPoint y: 193, endPoint x: 381, endPoint y: 209, distance: 15.5
click at [381, 193] on span "[PHONE_NUMBER]" at bounding box center [389, 193] width 64 height 10
drag, startPoint x: 411, startPoint y: 191, endPoint x: 370, endPoint y: 193, distance: 41.5
click at [370, 193] on input "**********" at bounding box center [392, 193] width 78 height 20
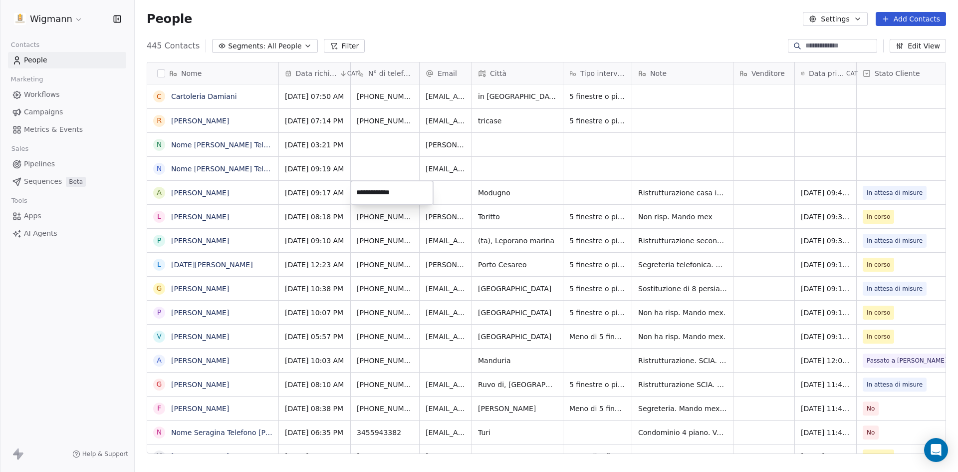
click at [558, 192] on html "Wigmann Contacts People Marketing Workflows Campaigns Metrics & Events Sales Pi…" at bounding box center [479, 236] width 958 height 472
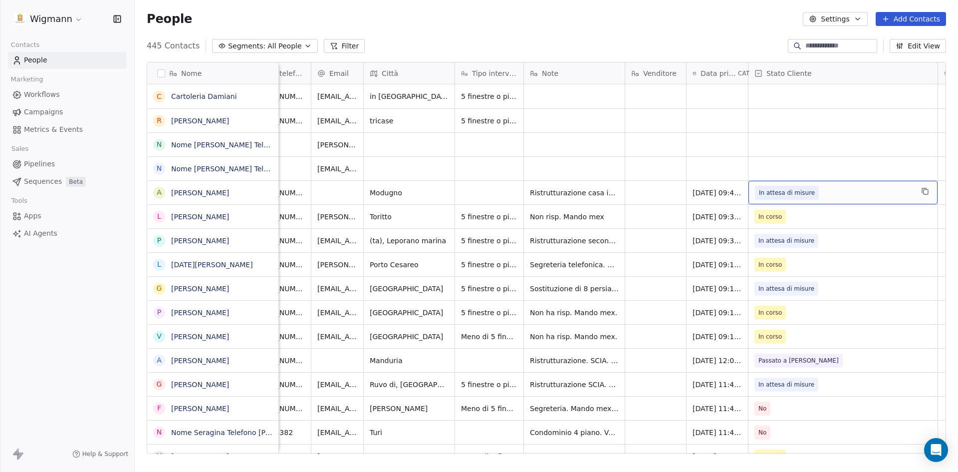
click at [885, 190] on span "In attesa di misure" at bounding box center [834, 193] width 158 height 14
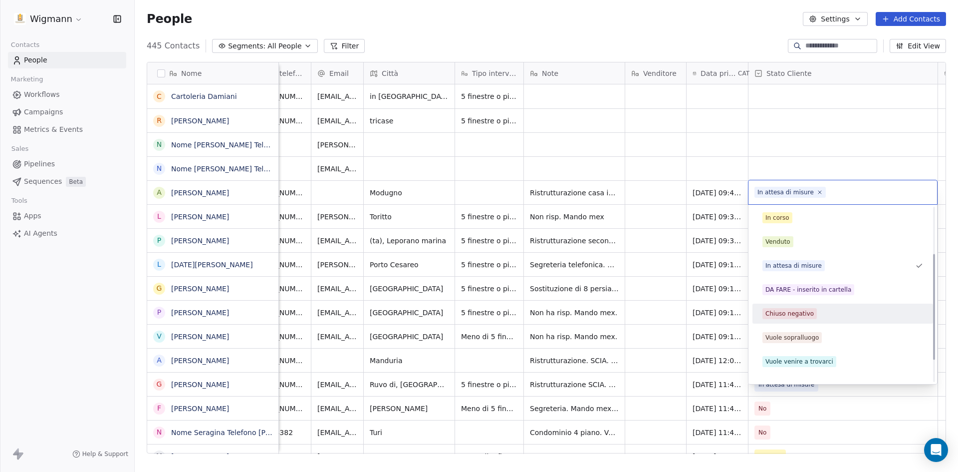
scroll to position [112, 0]
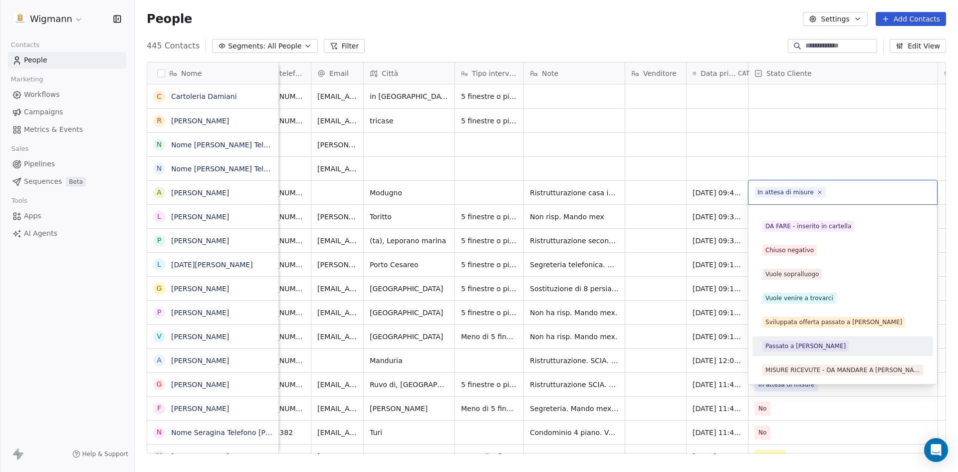
click at [799, 346] on div "Passato a [PERSON_NAME]" at bounding box center [805, 345] width 80 height 9
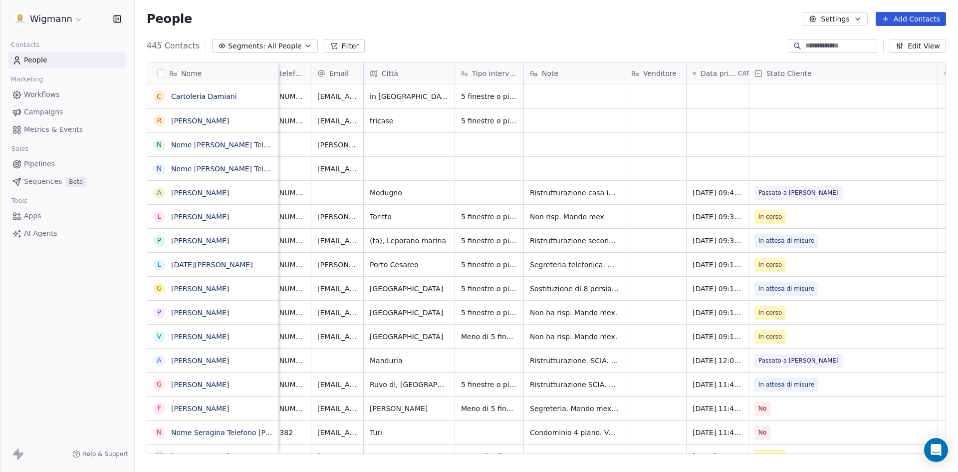
scroll to position [0, 0]
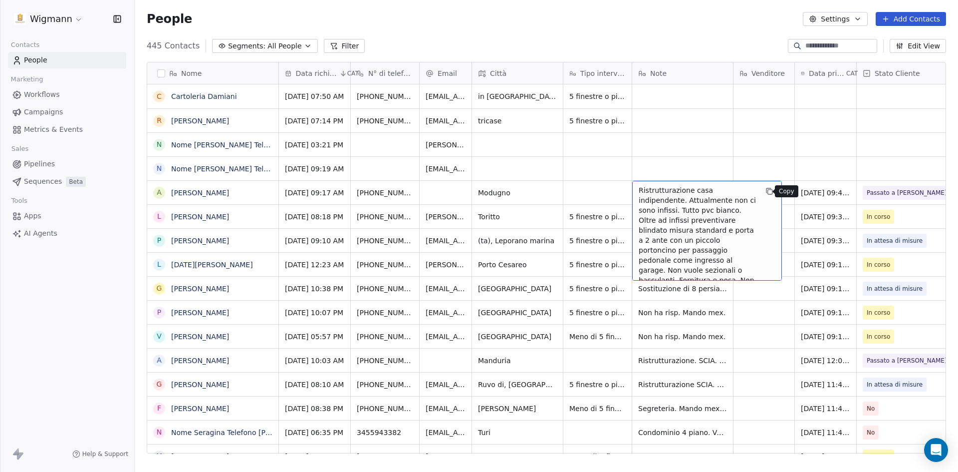
click at [766, 193] on icon "grid" at bounding box center [769, 191] width 8 height 8
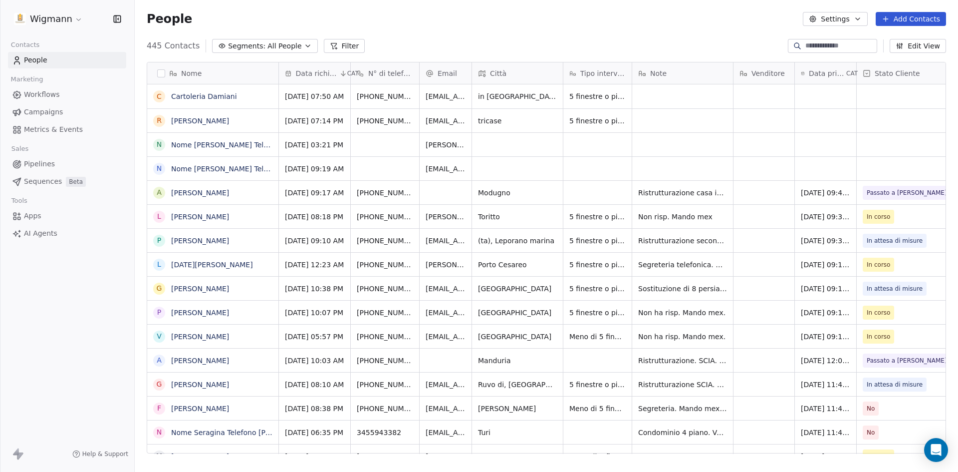
scroll to position [407, 816]
